Goal: Transaction & Acquisition: Purchase product/service

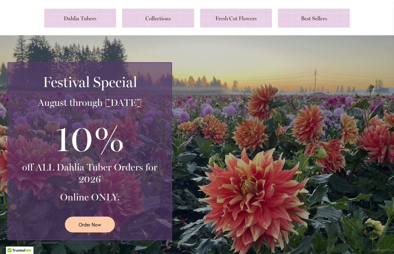
scroll to position [51, 0]
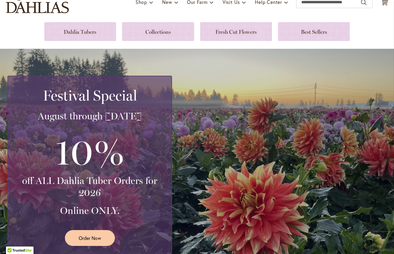
click at [160, 61] on div "Festival Special August through September 28th 10% off ALL Dahlia Tuber Orders …" at bounding box center [197, 165] width 394 height 232
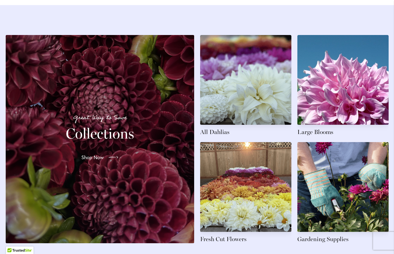
scroll to position [889, 0]
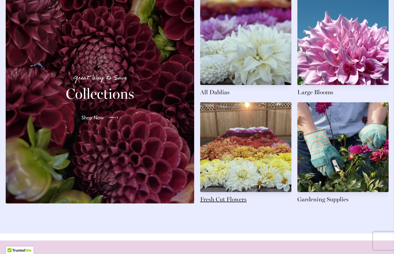
click at [262, 151] on link at bounding box center [245, 152] width 91 height 101
click at [99, 121] on span "Shop Now" at bounding box center [92, 117] width 22 height 7
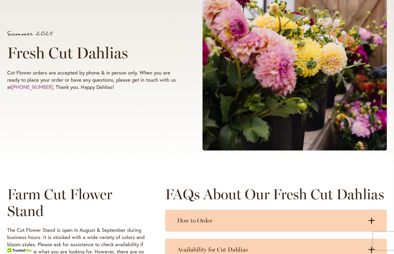
scroll to position [200, 0]
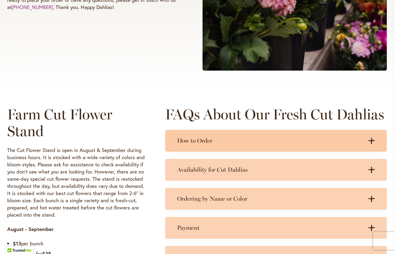
click at [229, 139] on h3 "How to Order" at bounding box center [270, 140] width 186 height 7
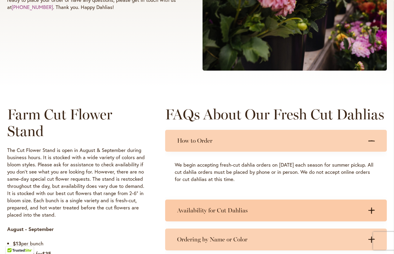
click at [243, 213] on h3 "Availability for Cut Dahlias" at bounding box center [270, 210] width 186 height 7
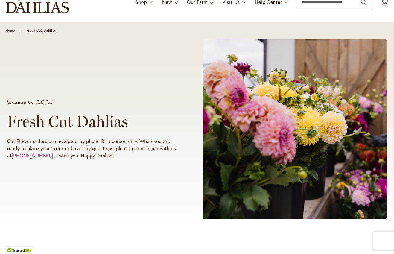
scroll to position [0, 0]
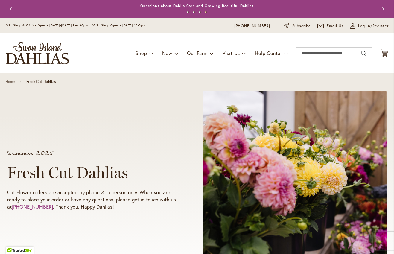
click at [8, 11] on button "Previous" at bounding box center [12, 9] width 12 height 12
click at [8, 12] on button "Previous" at bounding box center [12, 9] width 12 height 12
click at [11, 9] on button "Previous" at bounding box center [12, 9] width 12 height 12
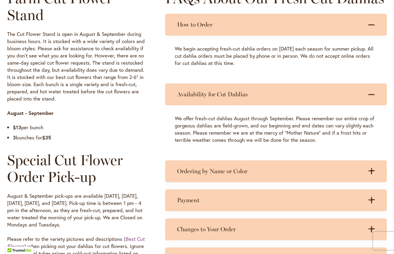
scroll to position [36, 0]
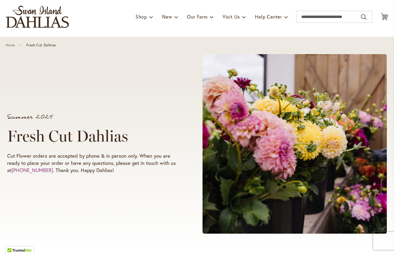
click at [268, 117] on span at bounding box center [294, 143] width 185 height 179
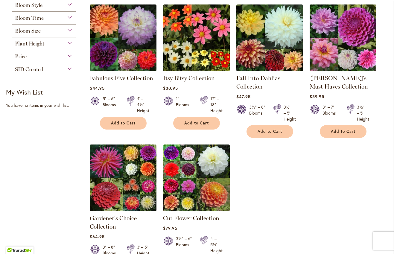
scroll to position [159, 0]
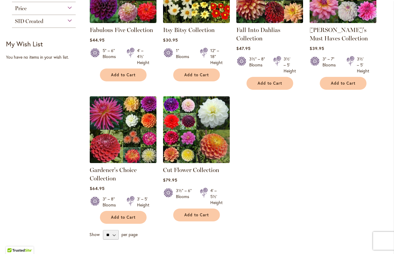
click at [113, 149] on img at bounding box center [123, 130] width 70 height 70
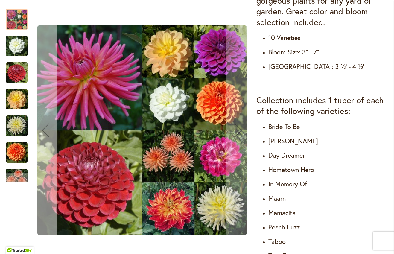
scroll to position [200, 0]
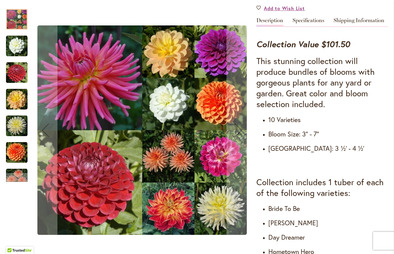
click at [22, 71] on img "CORNEL" at bounding box center [17, 73] width 22 height 22
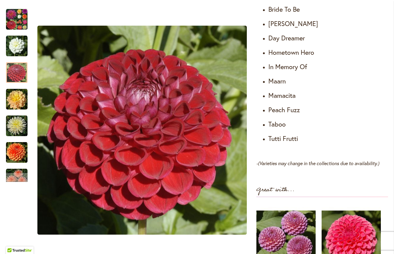
scroll to position [319, 0]
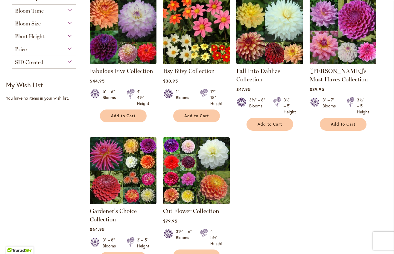
scroll to position [40, 0]
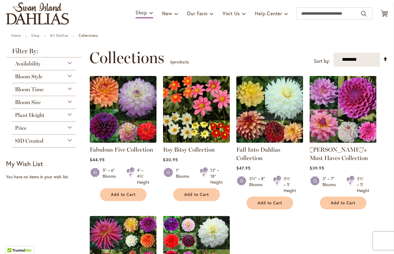
click at [336, 124] on img at bounding box center [343, 109] width 70 height 70
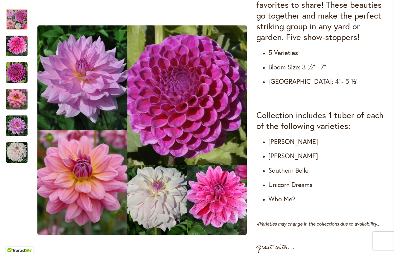
scroll to position [319, 0]
